Goal: Task Accomplishment & Management: Manage account settings

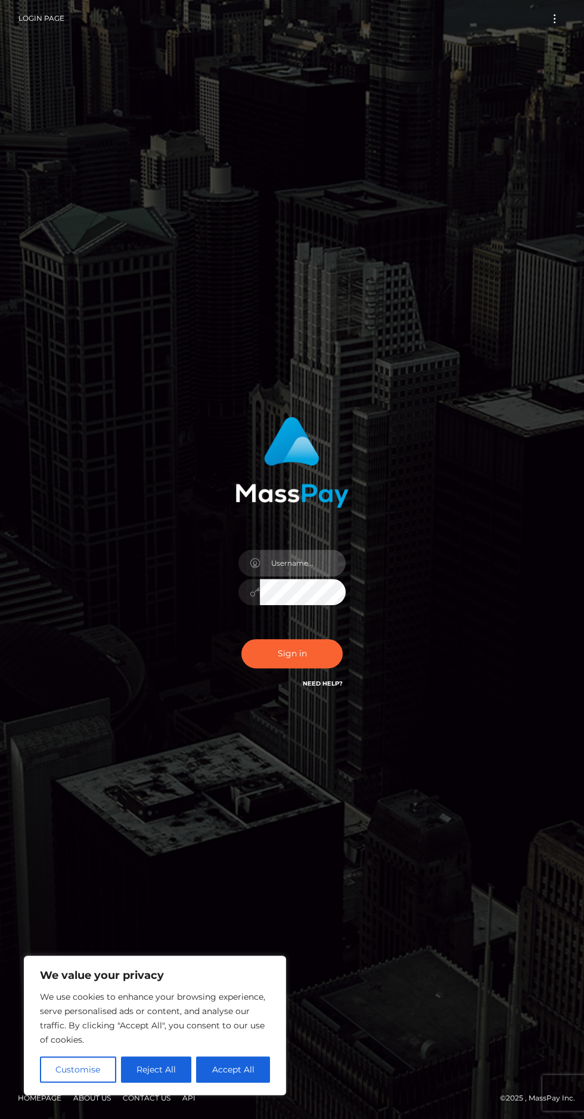
click at [286, 576] on input "text" at bounding box center [303, 562] width 86 height 27
type input "[EMAIL_ADDRESS][DOMAIN_NAME]"
click at [272, 668] on button "Sign in" at bounding box center [291, 653] width 101 height 29
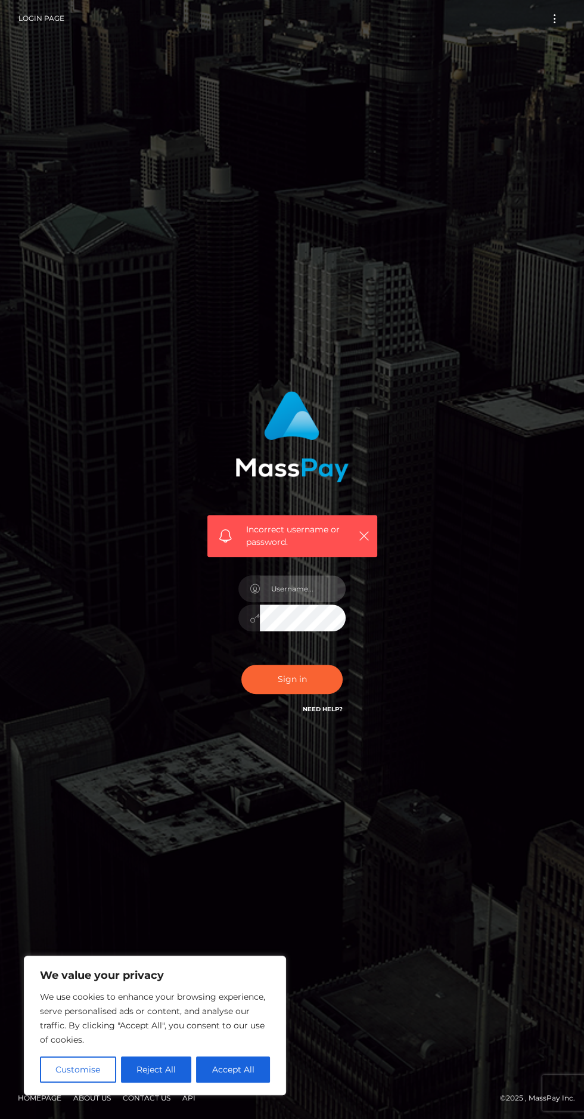
click at [299, 602] on input "text" at bounding box center [303, 588] width 86 height 27
type input "[EMAIL_ADDRESS][DOMAIN_NAME]"
click at [273, 694] on button "Sign in" at bounding box center [291, 679] width 101 height 29
